Goal: Information Seeking & Learning: Learn about a topic

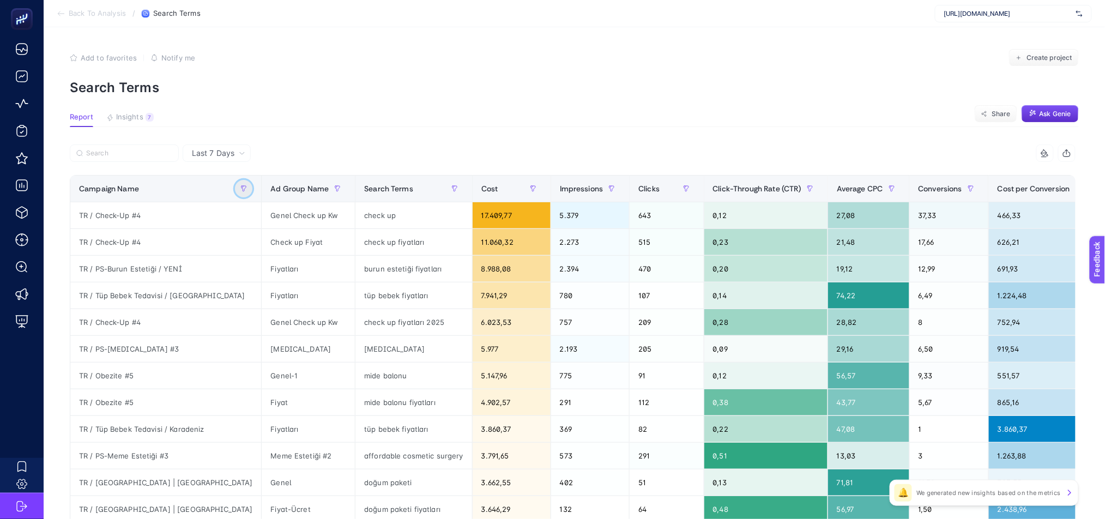
click at [241, 189] on icon "button" at bounding box center [243, 188] width 5 height 5
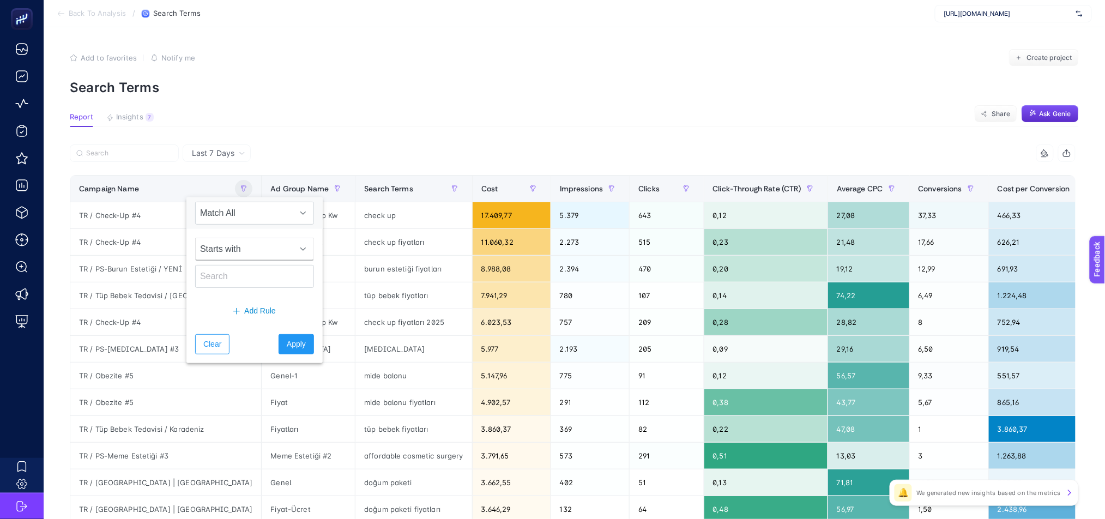
click at [249, 251] on span "Starts with" at bounding box center [244, 249] width 97 height 22
click at [257, 231] on div "Starts with" at bounding box center [254, 263] width 136 height 68
click at [242, 247] on span "Starts with" at bounding box center [244, 249] width 97 height 22
click at [240, 273] on li "Starts with" at bounding box center [250, 276] width 110 height 22
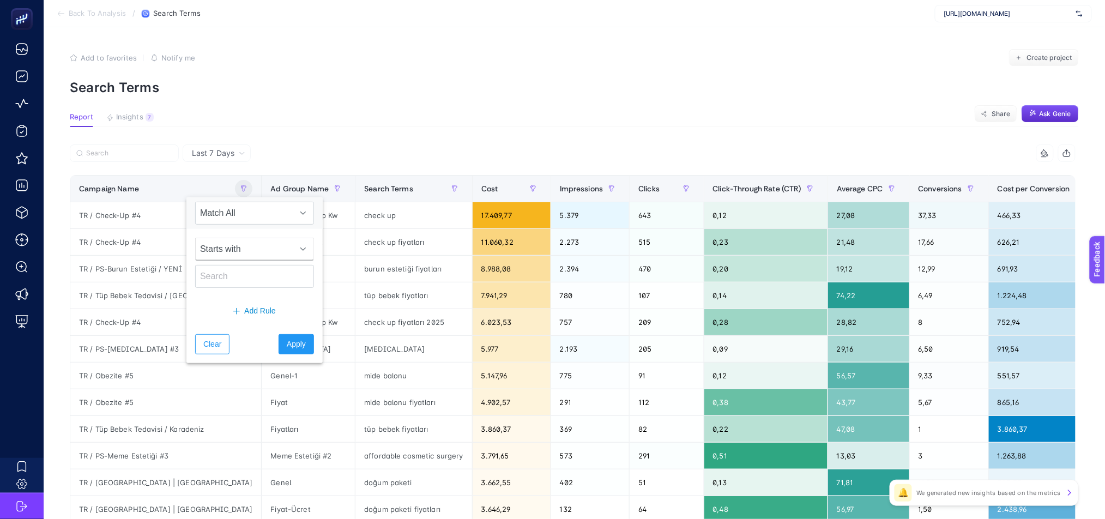
drag, startPoint x: 238, startPoint y: 274, endPoint x: 204, endPoint y: 237, distance: 50.1
click at [204, 237] on div "Starts with" at bounding box center [254, 263] width 136 height 68
click at [221, 281] on input "text" at bounding box center [254, 276] width 119 height 23
click at [241, 257] on span "Starts with" at bounding box center [244, 249] width 97 height 22
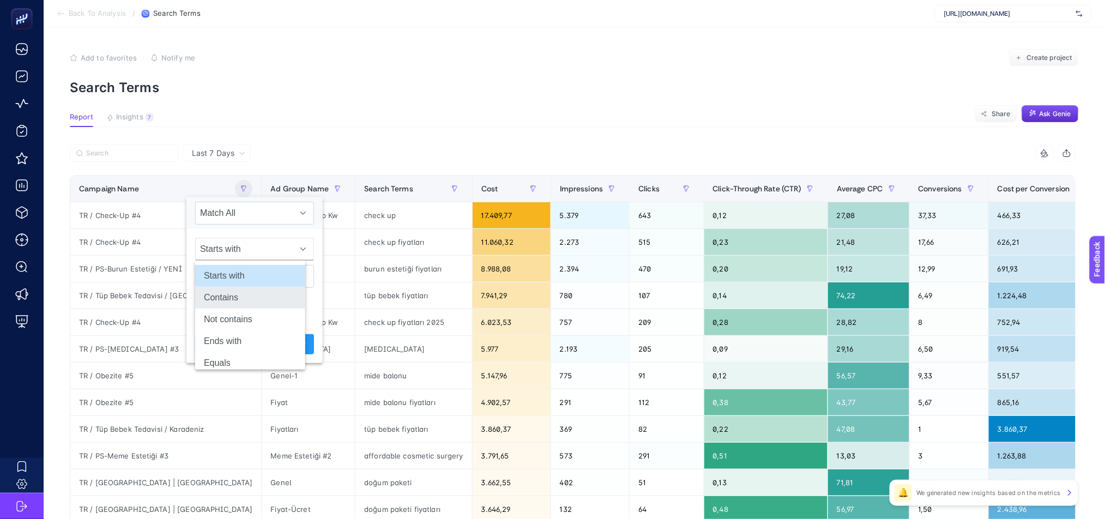
click at [246, 300] on li "Contains" at bounding box center [250, 298] width 110 height 22
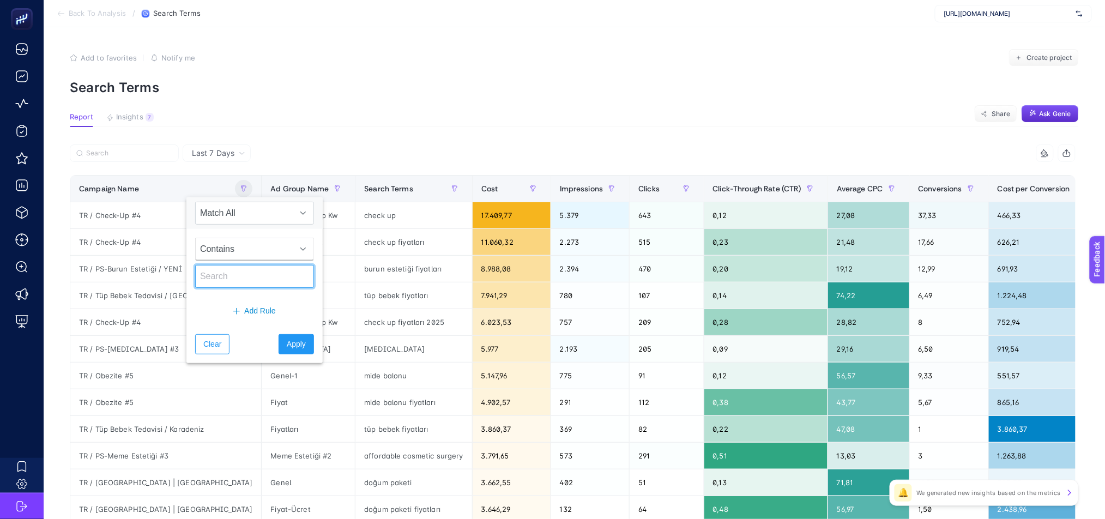
click at [239, 276] on input "text" at bounding box center [254, 276] width 119 height 23
type input "O"
type input "PS"
click at [287, 343] on span "Apply" at bounding box center [296, 343] width 19 height 11
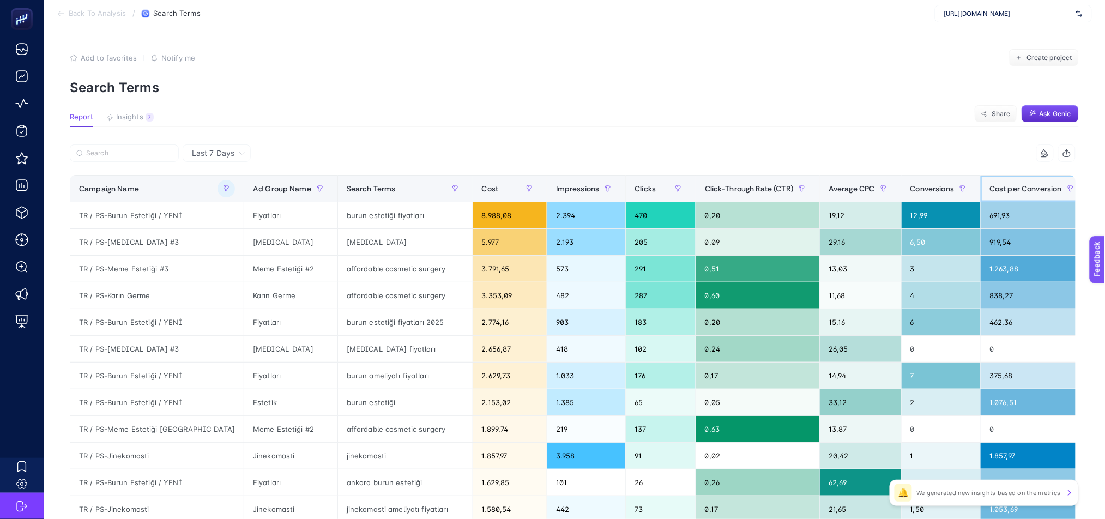
click at [989, 190] on span "Cost per Conversion" at bounding box center [1025, 188] width 72 height 9
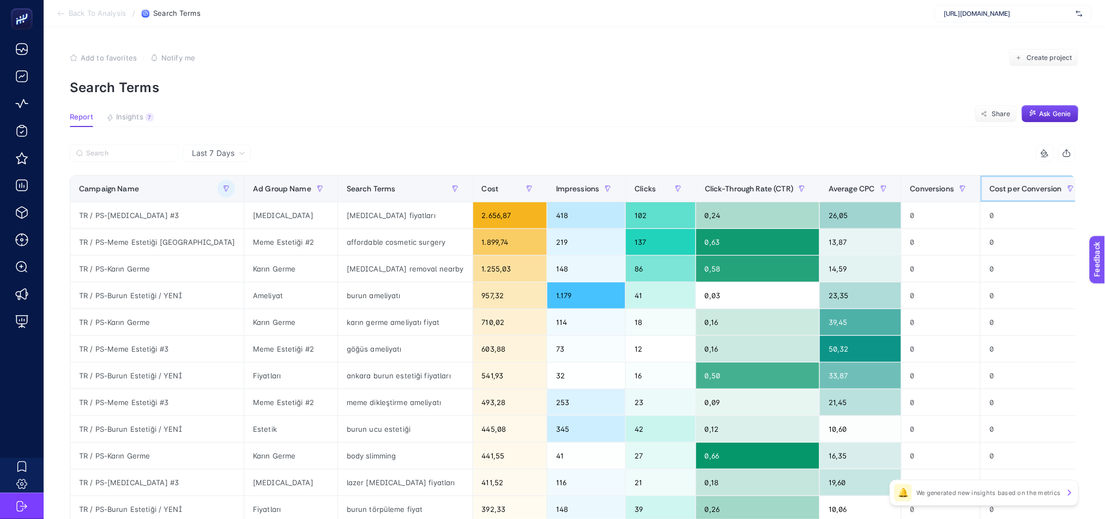
click at [989, 191] on span "Cost per Conversion" at bounding box center [1025, 188] width 72 height 9
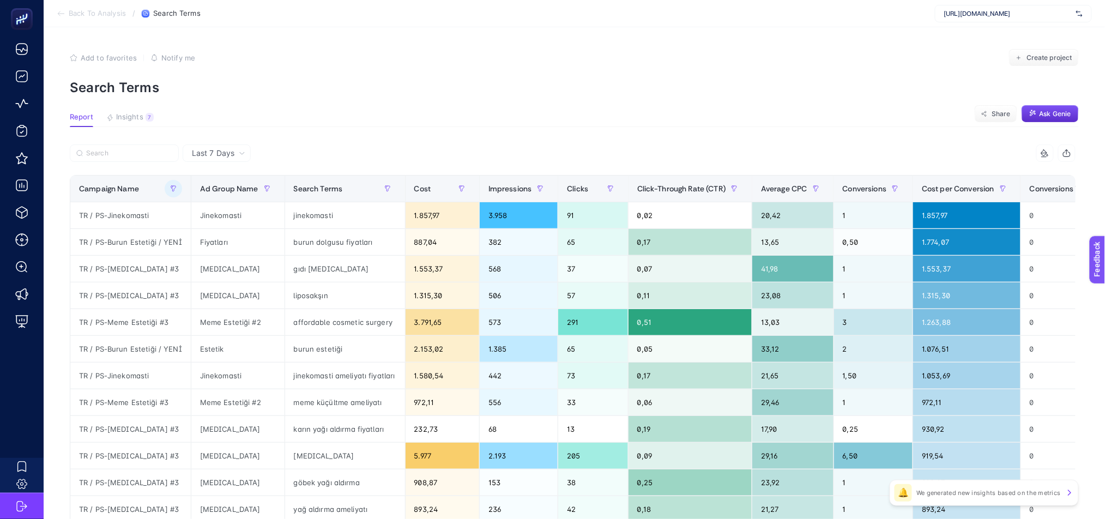
click at [201, 156] on span "Last 7 Days" at bounding box center [213, 153] width 43 height 11
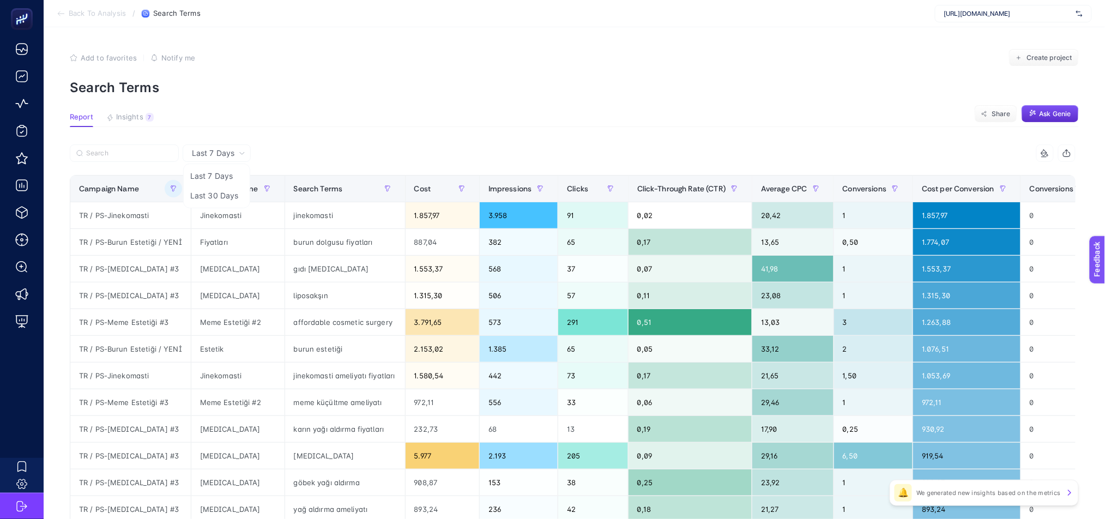
click at [222, 195] on li "Last 30 Days" at bounding box center [217, 196] width 62 height 20
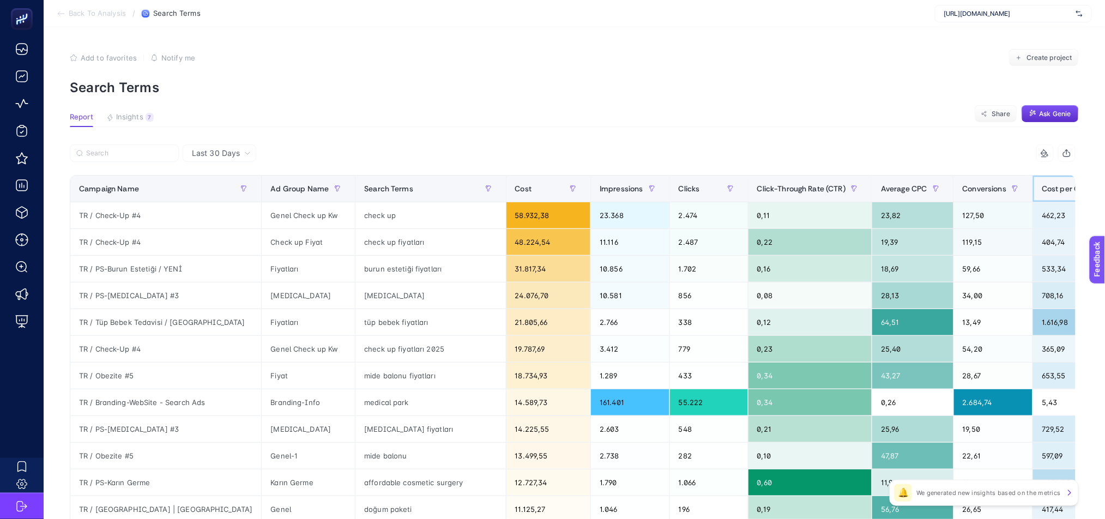
click at [1041, 190] on span "Cost per Conversion" at bounding box center [1077, 188] width 72 height 9
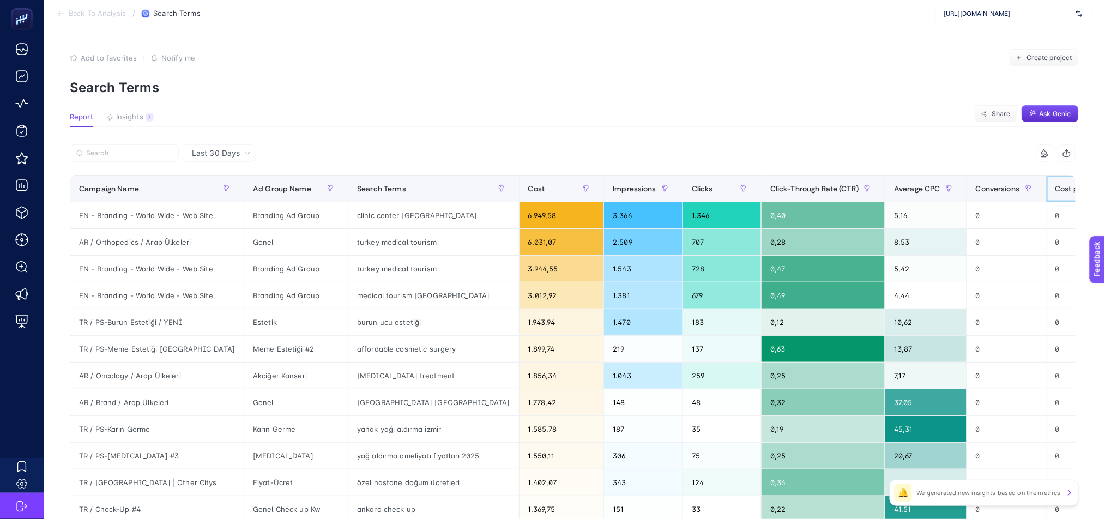
click at [1055, 190] on span "Cost per Conversion" at bounding box center [1091, 188] width 72 height 9
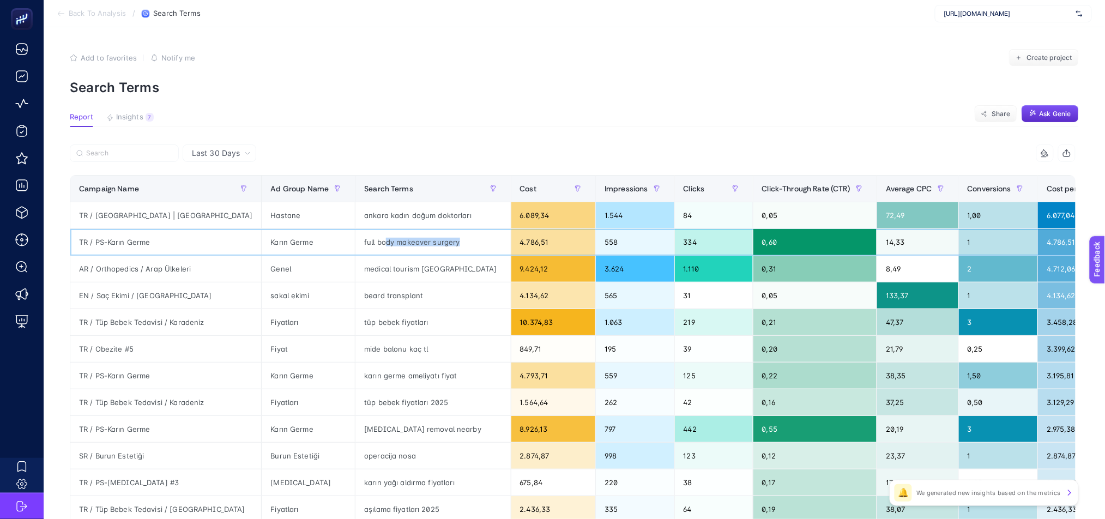
drag, startPoint x: 326, startPoint y: 241, endPoint x: 399, endPoint y: 243, distance: 73.6
click at [399, 243] on div "full body makeover surgery" at bounding box center [432, 242] width 155 height 26
click at [355, 276] on div "medical tourism [GEOGRAPHIC_DATA]" at bounding box center [432, 269] width 155 height 26
click at [334, 191] on icon "button" at bounding box center [337, 188] width 7 height 7
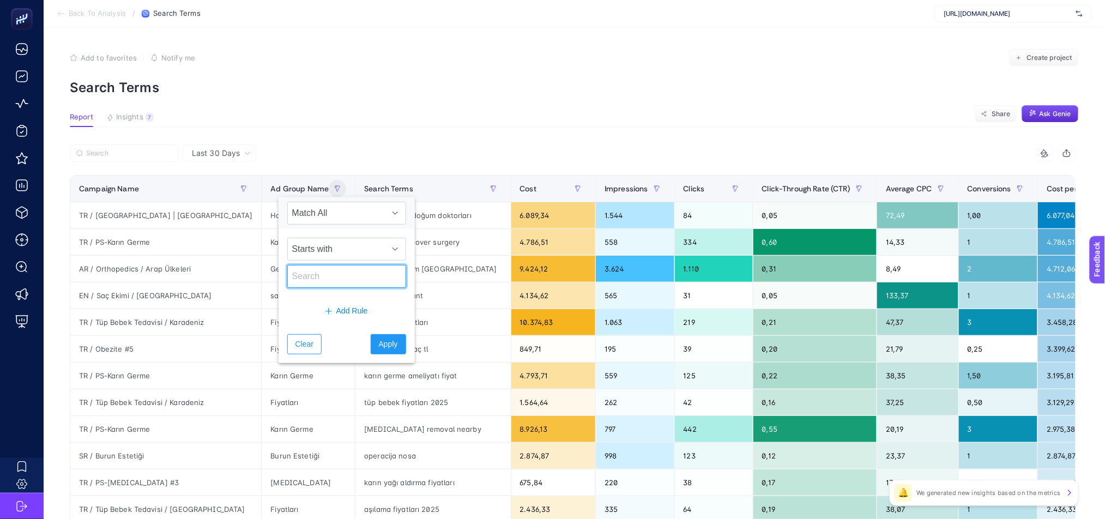
click at [316, 281] on input "text" at bounding box center [346, 276] width 119 height 23
type input "sakal"
click at [379, 344] on span "Apply" at bounding box center [388, 343] width 19 height 11
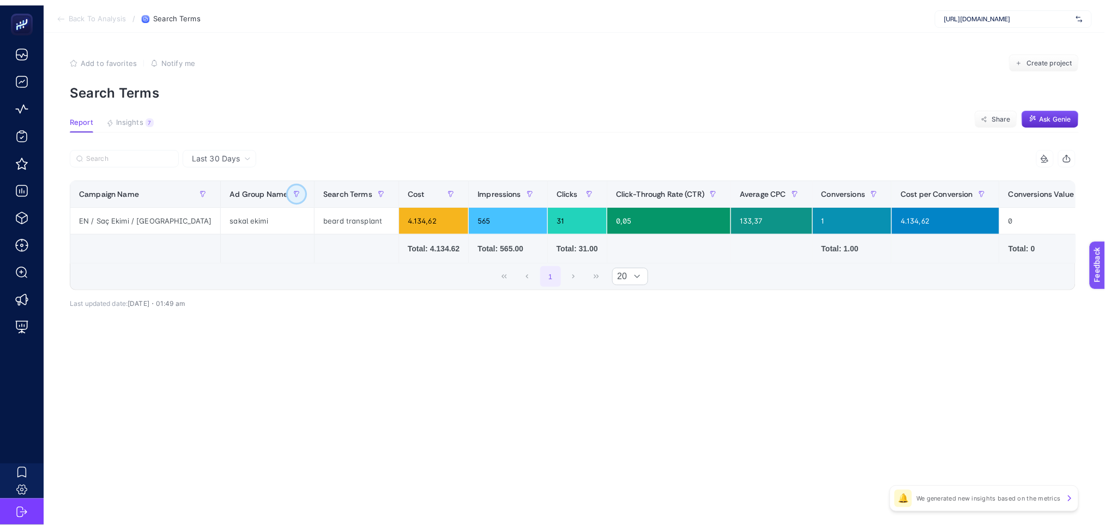
scroll to position [0, 0]
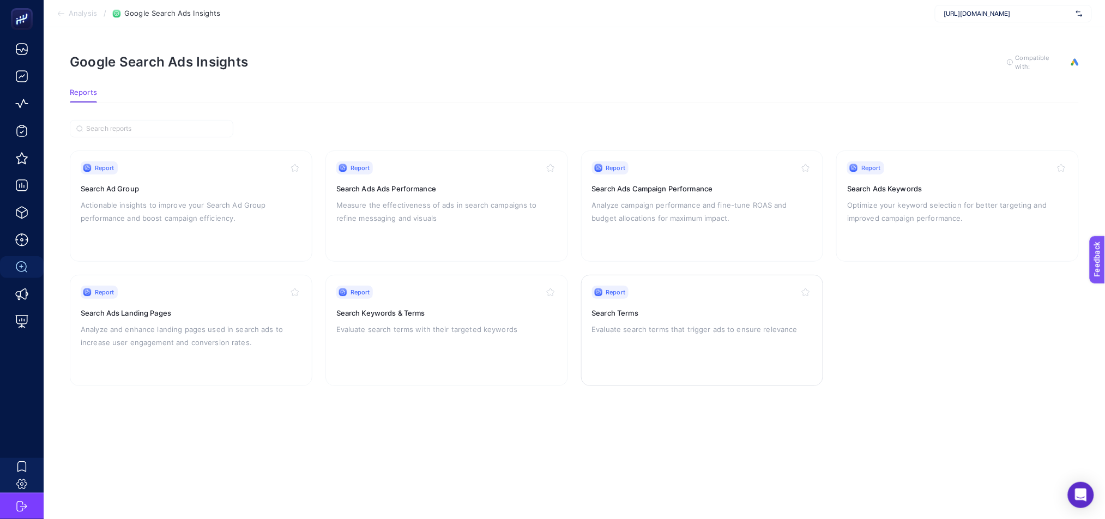
click at [700, 318] on div "Report Search Terms Evaluate search terms that trigger ads to ensure relevance" at bounding box center [702, 330] width 221 height 89
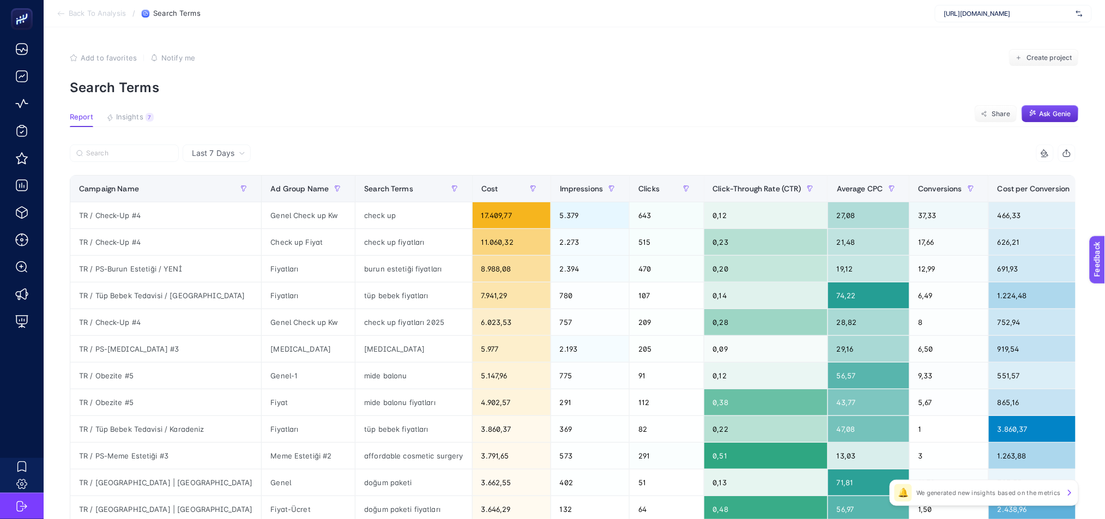
click at [243, 150] on icon at bounding box center [242, 153] width 7 height 7
click at [237, 196] on li "Last 30 Days" at bounding box center [217, 196] width 62 height 20
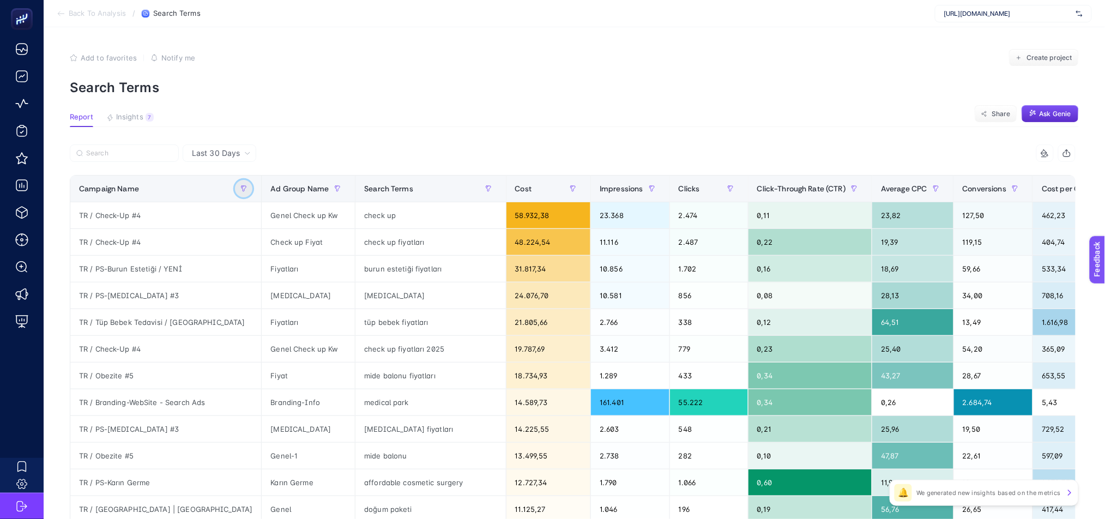
click at [240, 185] on icon "button" at bounding box center [243, 188] width 7 height 7
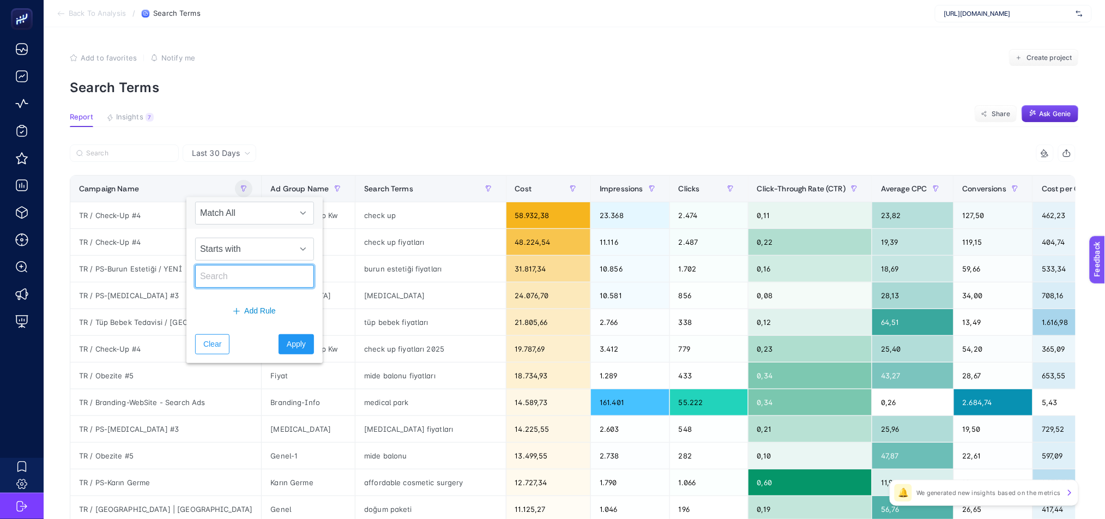
click at [225, 275] on input "text" at bounding box center [254, 276] width 119 height 23
type input "TR"
click at [292, 345] on span "Apply" at bounding box center [296, 343] width 19 height 11
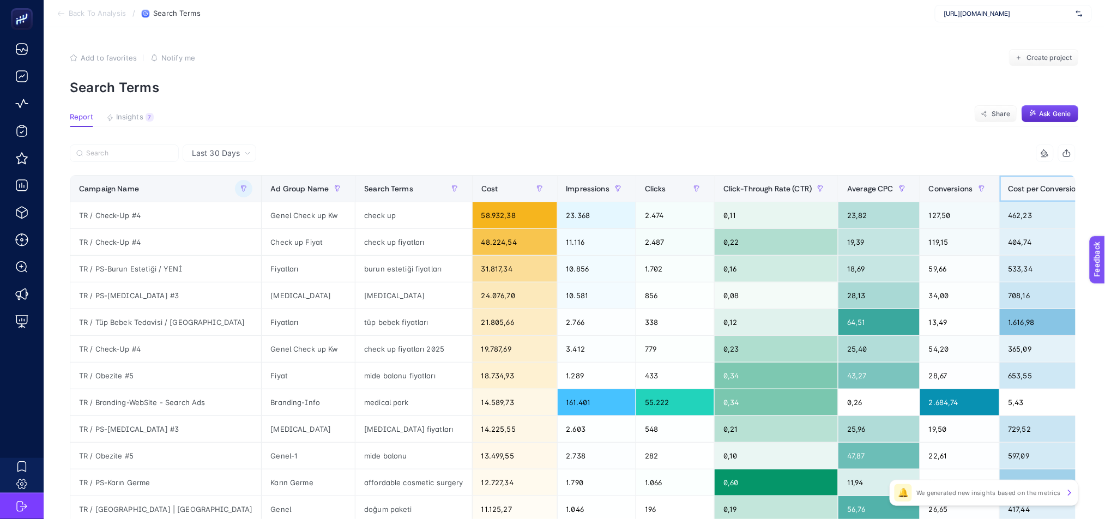
click at [1008, 192] on span "Cost per Conversion" at bounding box center [1044, 188] width 72 height 9
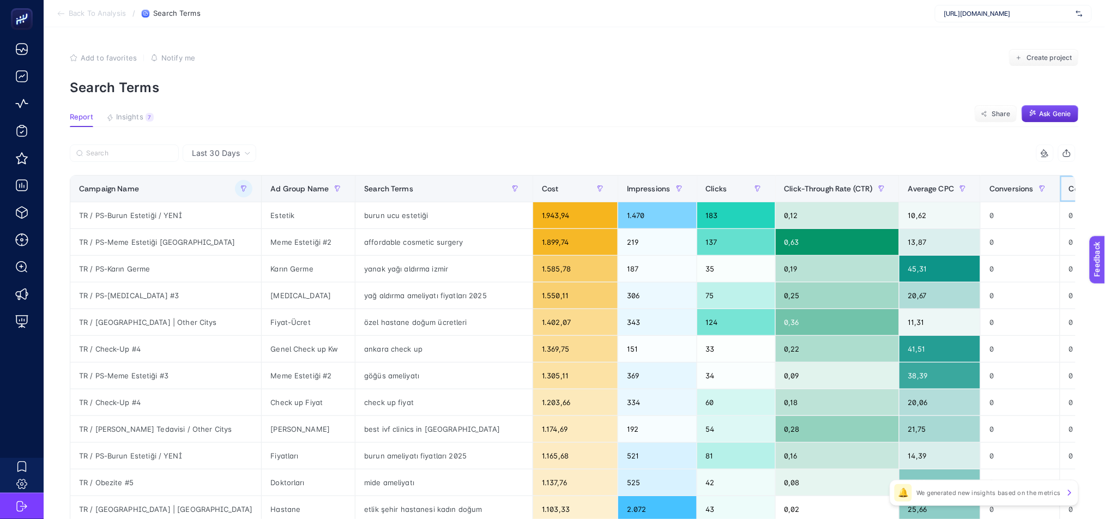
click at [1069, 191] on span "Cost per Conversion" at bounding box center [1105, 188] width 72 height 9
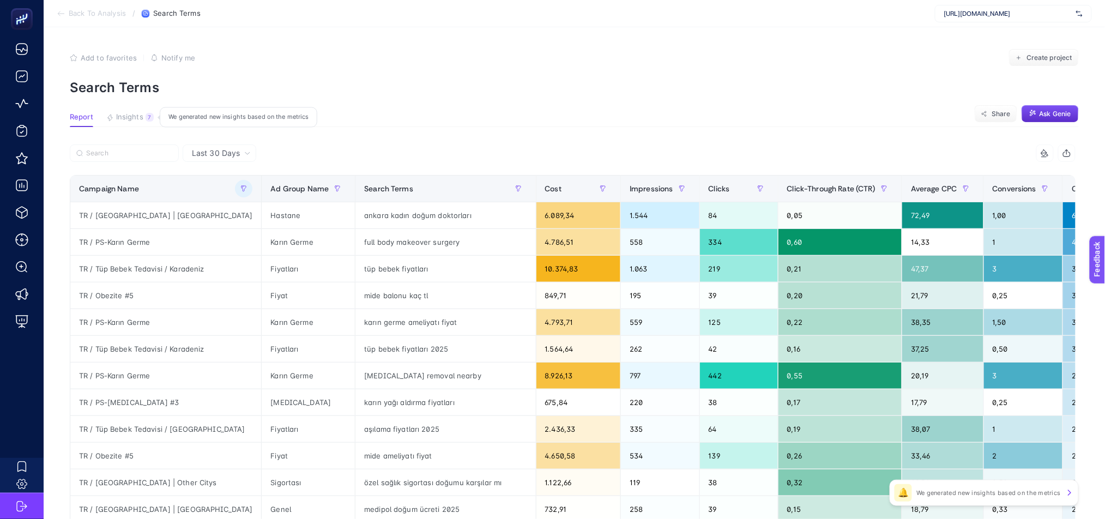
click at [133, 114] on span "Insights" at bounding box center [129, 117] width 27 height 9
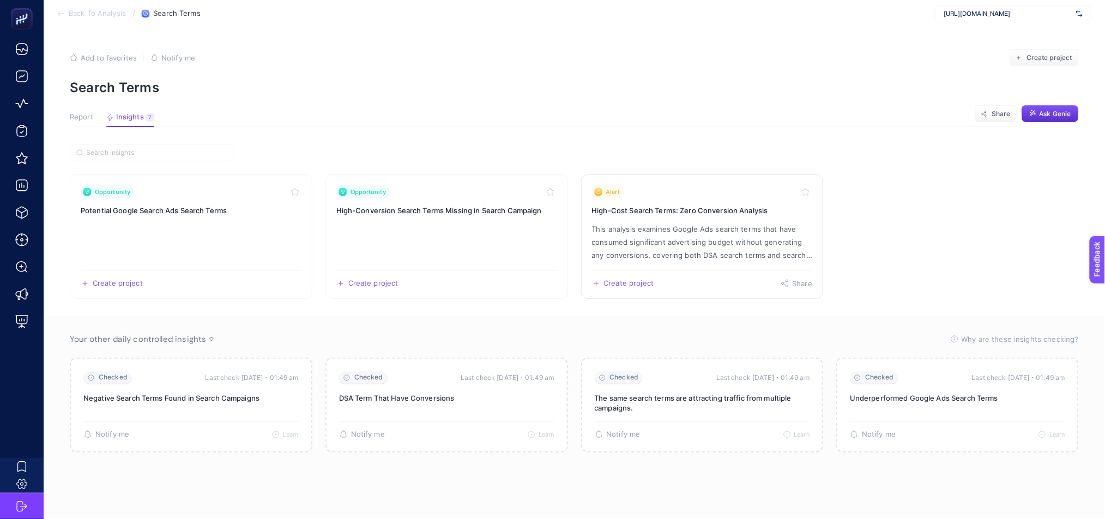
click at [694, 240] on p "This analysis examines Google Ads search terms that have consumed significant a…" at bounding box center [702, 241] width 221 height 39
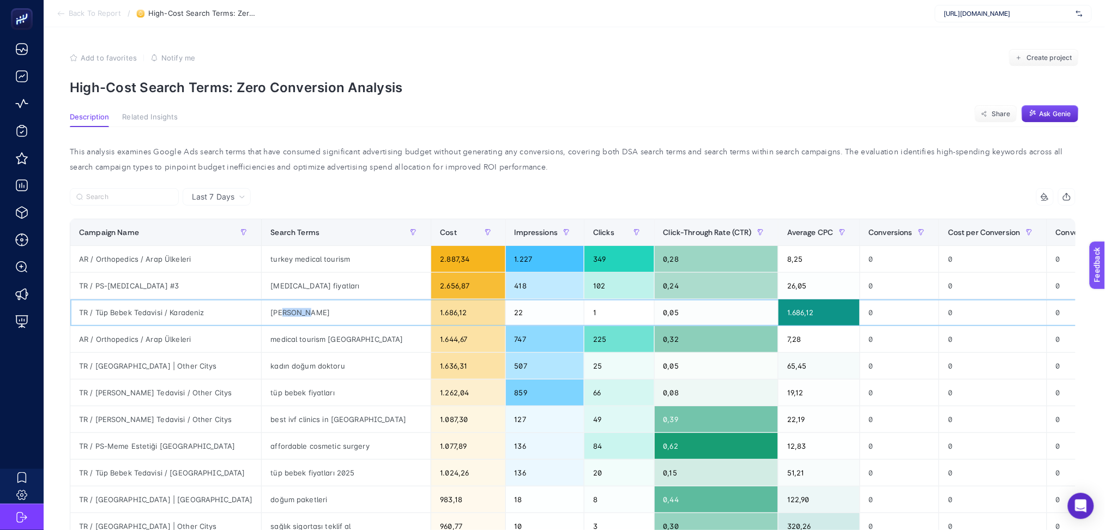
drag, startPoint x: 236, startPoint y: 310, endPoint x: 260, endPoint y: 311, distance: 24.5
click at [262, 311] on div "[PERSON_NAME]" at bounding box center [346, 312] width 169 height 26
click at [787, 236] on span "Average CPC" at bounding box center [810, 232] width 46 height 9
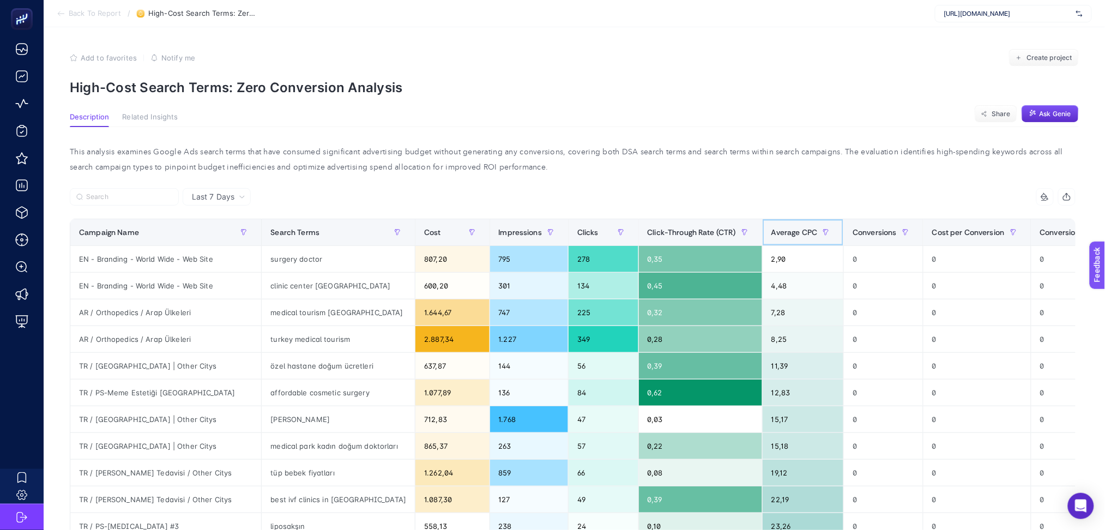
click at [771, 236] on span "Average CPC" at bounding box center [794, 232] width 46 height 9
